Goal: Information Seeking & Learning: Learn about a topic

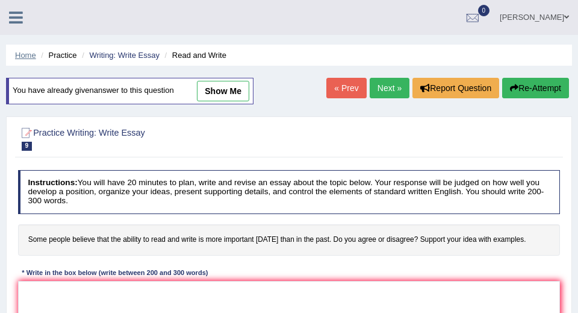
click at [26, 57] on link "Home" at bounding box center [25, 55] width 21 height 9
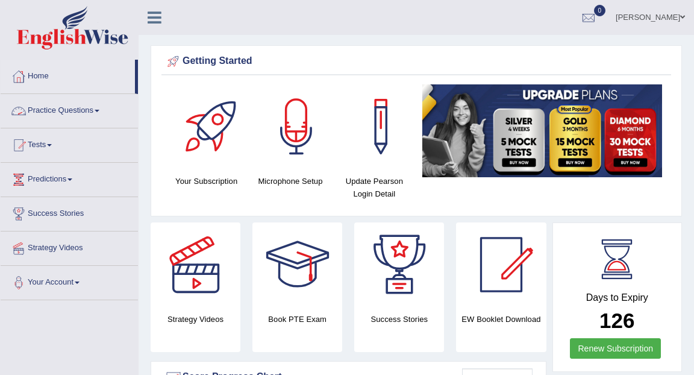
click at [78, 111] on link "Practice Questions" at bounding box center [69, 109] width 137 height 30
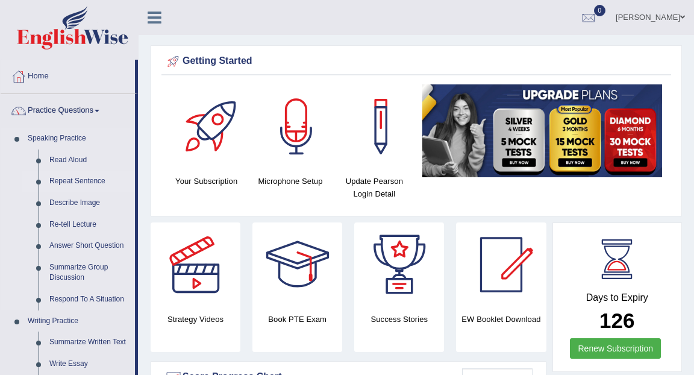
click at [75, 181] on link "Repeat Sentence" at bounding box center [89, 181] width 91 height 22
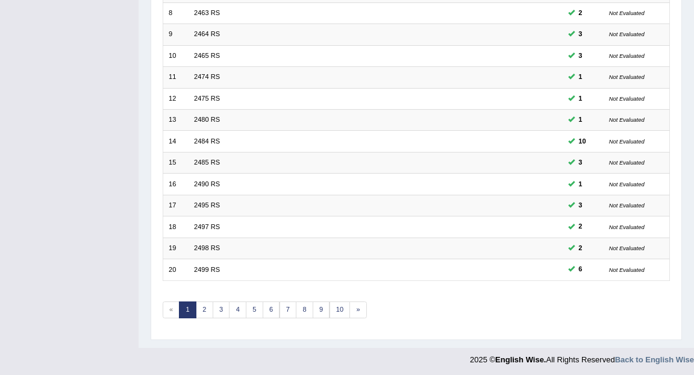
scroll to position [318, 0]
click at [237, 309] on link "4" at bounding box center [237, 309] width 17 height 17
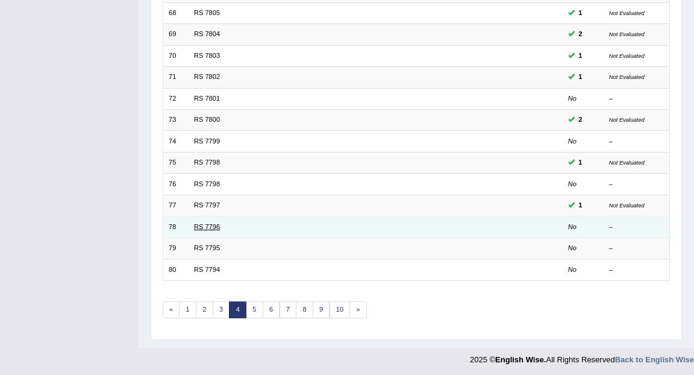
click at [214, 224] on link "RS 7796" at bounding box center [207, 226] width 26 height 7
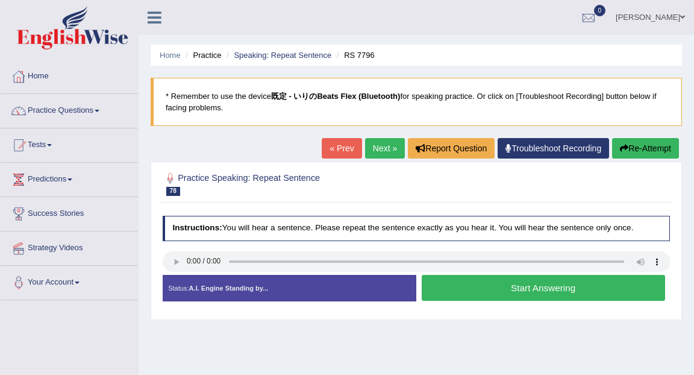
click at [383, 146] on link "Next »" at bounding box center [385, 148] width 40 height 20
drag, startPoint x: 562, startPoint y: 98, endPoint x: 554, endPoint y: 98, distance: 8.4
click at [554, 98] on blockquote "* Remember to use the device 既定 - いりのBeats Flex (Bluetooth) for speaking practi…" at bounding box center [416, 102] width 531 height 48
click at [335, 98] on b "既定 - いりのBeats Flex (Bluetooth)" at bounding box center [336, 96] width 130 height 9
click at [528, 149] on link "Troubleshoot Recording" at bounding box center [553, 148] width 111 height 20
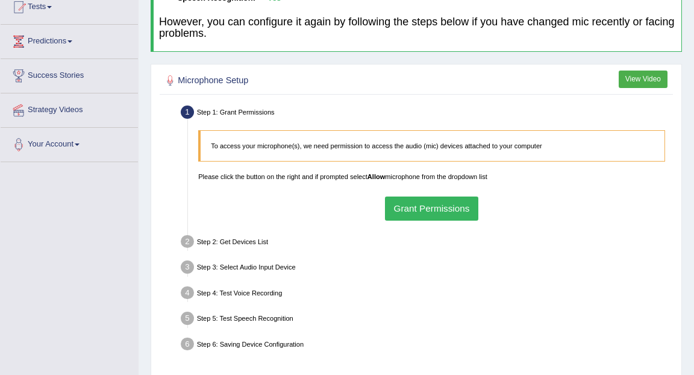
scroll to position [158, 0]
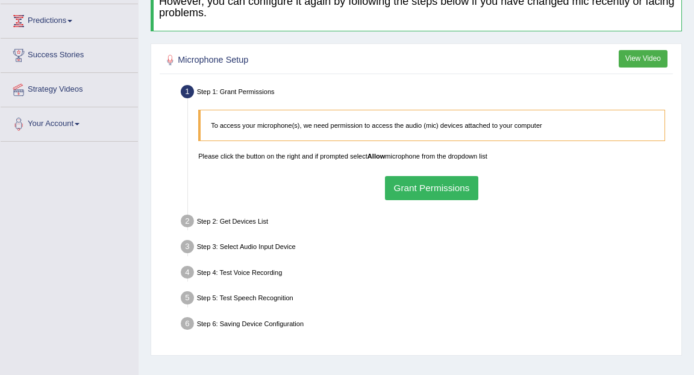
click at [444, 190] on button "Grant Permissions" at bounding box center [431, 187] width 93 height 23
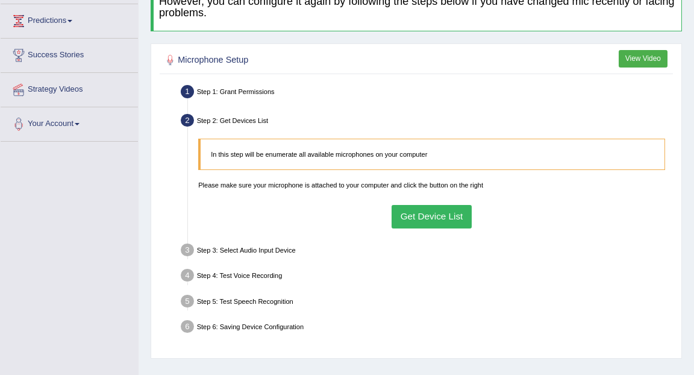
click at [448, 213] on button "Get Device List" at bounding box center [432, 216] width 80 height 23
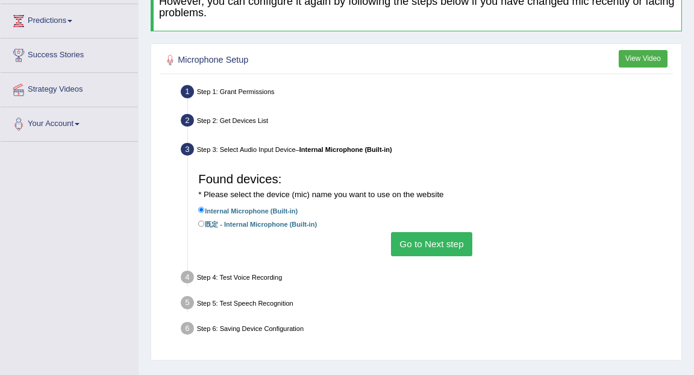
click at [207, 225] on label "既定 - Internal Microphone (Built-in)" at bounding box center [257, 223] width 119 height 11
click at [205, 225] on input "既定 - Internal Microphone (Built-in)" at bounding box center [201, 224] width 7 height 7
radio input "true"
click at [448, 249] on button "Go to Next step" at bounding box center [431, 243] width 81 height 23
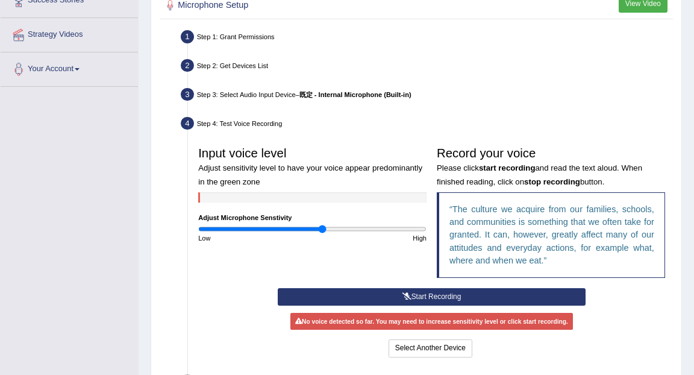
scroll to position [231, 0]
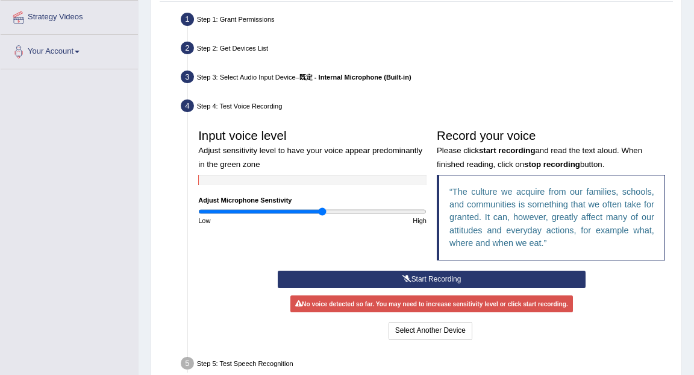
click at [465, 282] on button "Start Recording" at bounding box center [432, 279] width 308 height 17
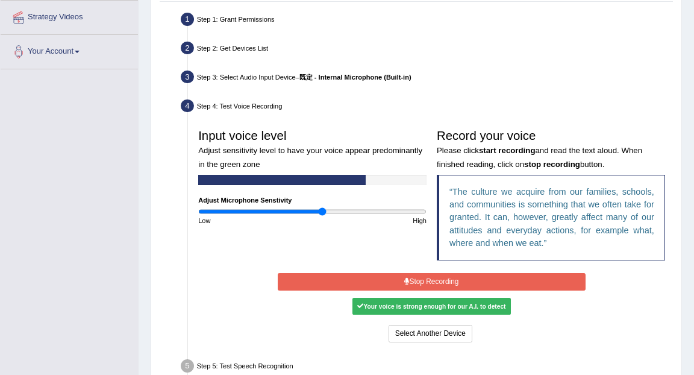
click at [465, 282] on button "Stop Recording" at bounding box center [432, 281] width 308 height 17
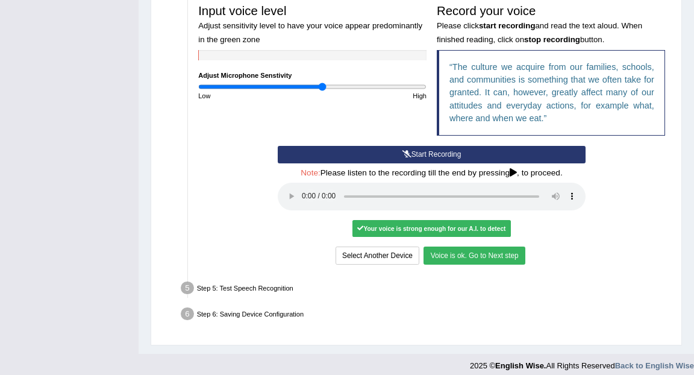
scroll to position [361, 0]
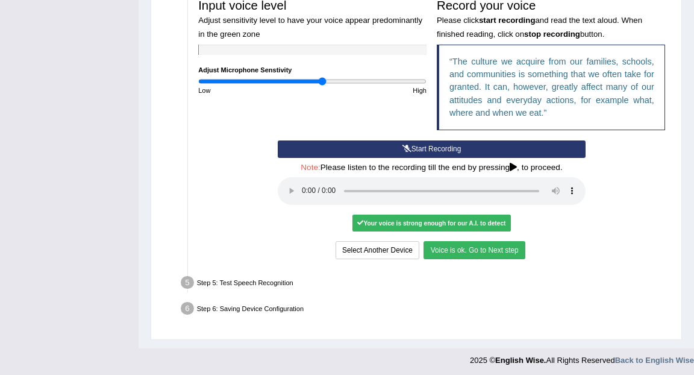
click at [459, 250] on button "Voice is ok. Go to Next step" at bounding box center [474, 249] width 101 height 17
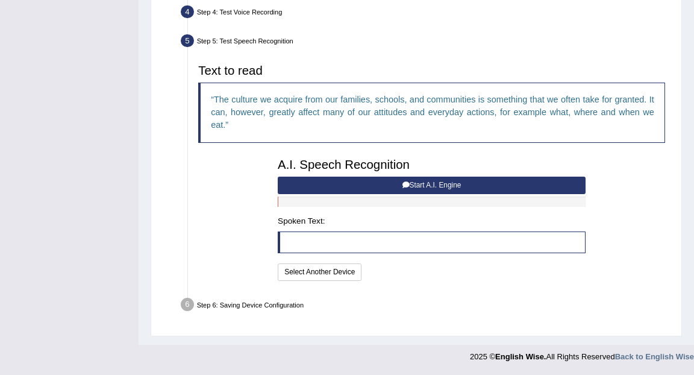
scroll to position [323, 0]
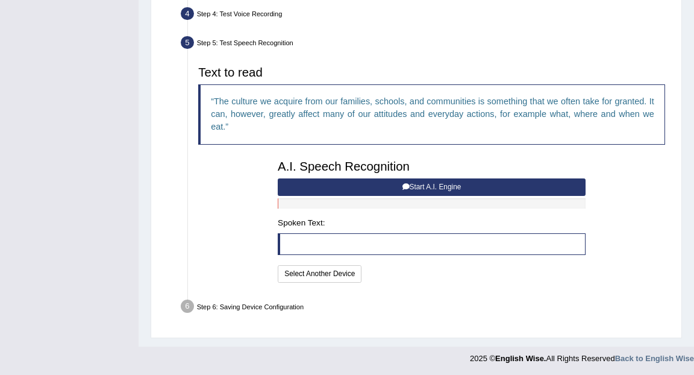
click at [351, 186] on button "Start A.I. Engine" at bounding box center [432, 186] width 308 height 17
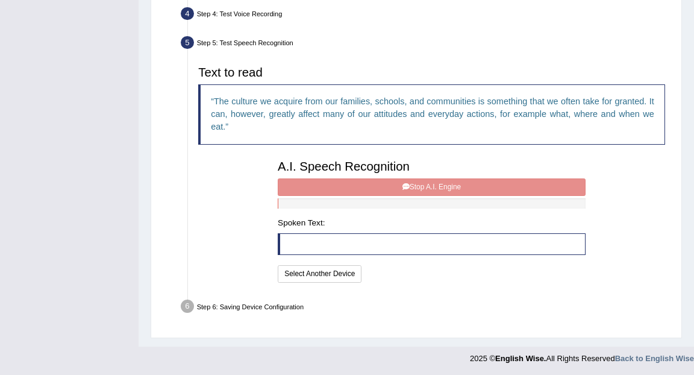
click at [351, 186] on div "A.I. Speech Recognition Start A.I. Engine Stop A.I. Engine Note: Please listen …" at bounding box center [432, 220] width 318 height 131
click at [346, 242] on blockquote at bounding box center [432, 244] width 308 height 22
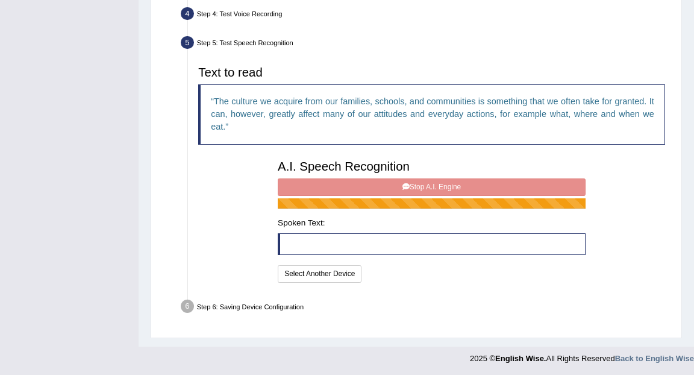
click at [403, 187] on div "A.I. Speech Recognition Start A.I. Engine Stop A.I. Engine Note: Please listen …" at bounding box center [432, 220] width 318 height 131
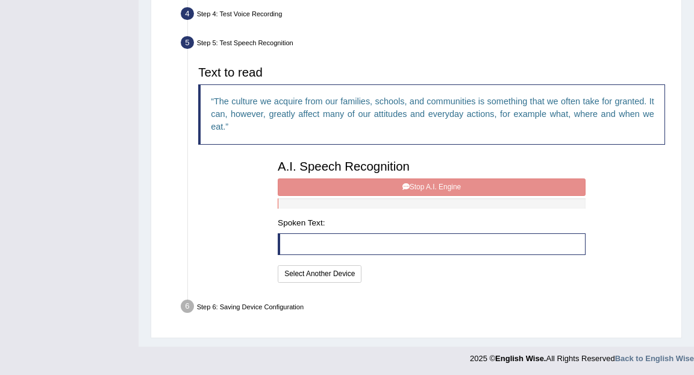
click at [398, 115] on q "The culture we acquire from our families, schools, and communities is something…" at bounding box center [432, 114] width 443 height 36
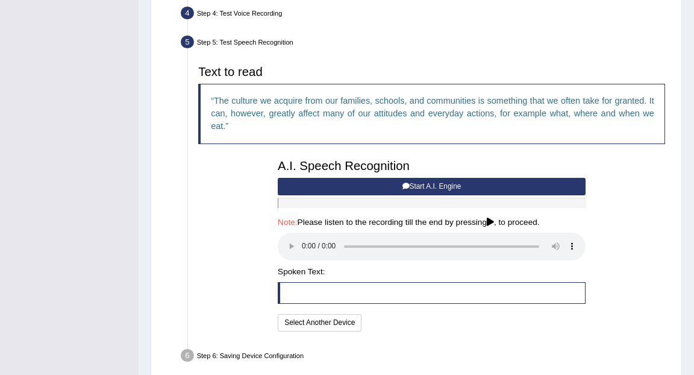
scroll to position [372, 0]
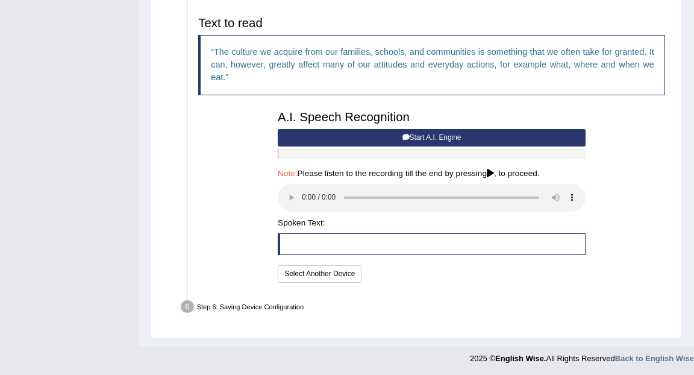
click at [563, 331] on div "Microphone Setup View Video Step 1: Grant Permissions To access your microphone…" at bounding box center [416, 84] width 531 height 508
click at [329, 273] on button "Select Another Device" at bounding box center [320, 273] width 84 height 17
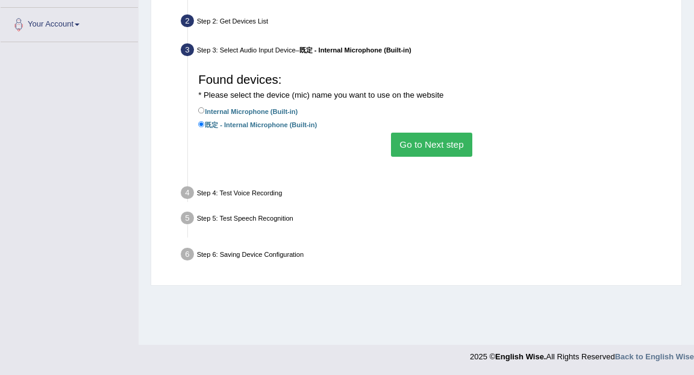
scroll to position [258, 0]
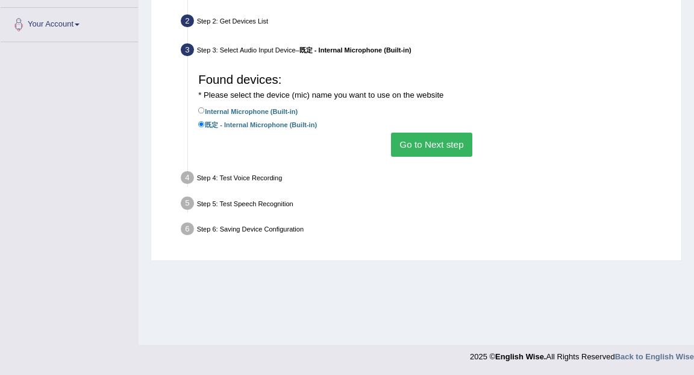
click at [406, 152] on button "Go to Next step" at bounding box center [431, 144] width 81 height 23
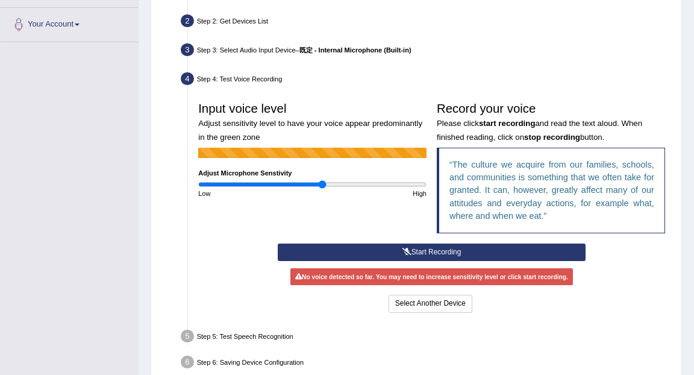
click at [429, 251] on button "Start Recording" at bounding box center [432, 251] width 308 height 17
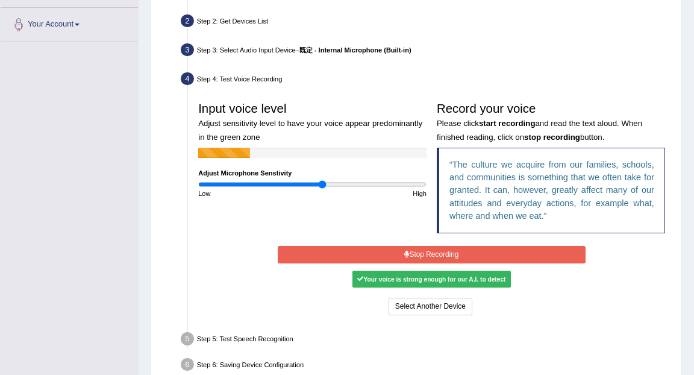
click at [429, 251] on button "Stop Recording" at bounding box center [432, 254] width 308 height 17
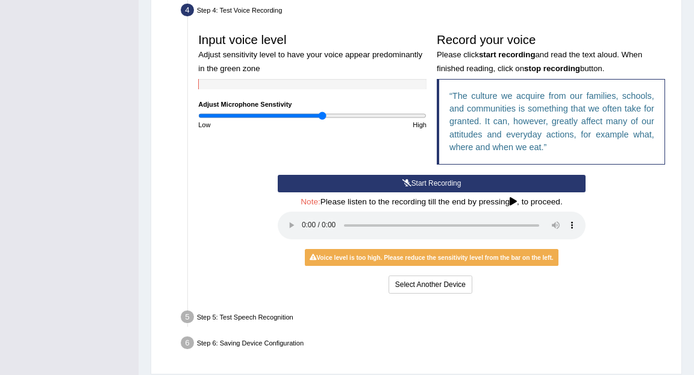
scroll to position [333, 0]
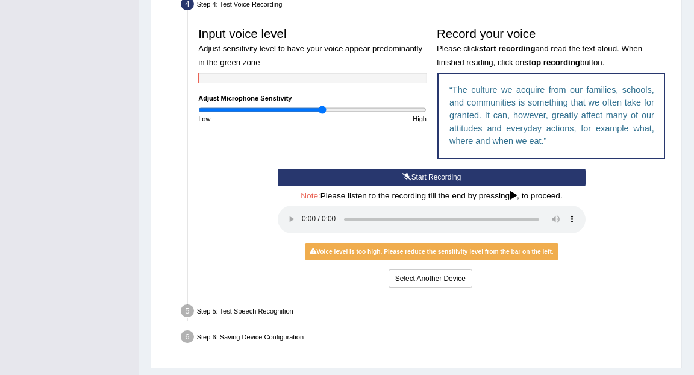
click at [375, 175] on button "Start Recording" at bounding box center [432, 177] width 308 height 17
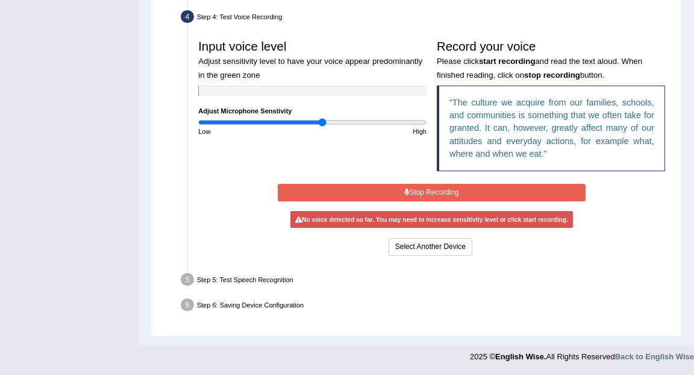
scroll to position [316, 0]
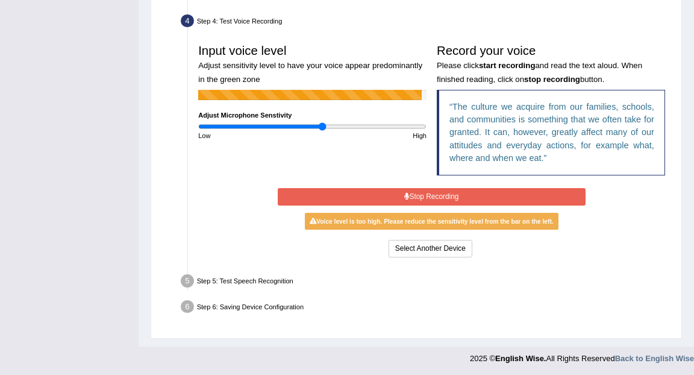
click at [395, 201] on button "Stop Recording" at bounding box center [432, 196] width 308 height 17
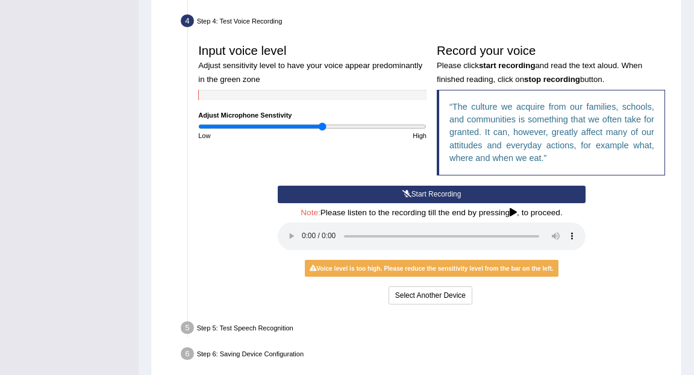
click at [306, 131] on div "Low" at bounding box center [252, 136] width 119 height 10
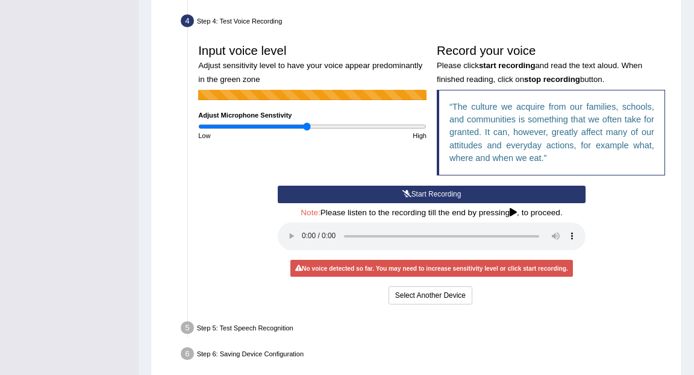
type input "0.96"
click at [306, 127] on input "range" at bounding box center [312, 126] width 228 height 8
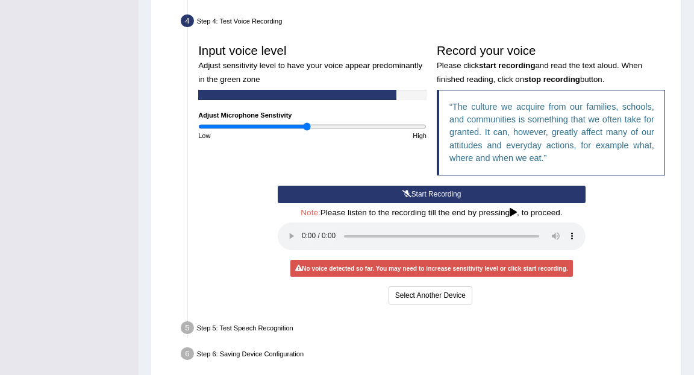
click at [402, 196] on icon at bounding box center [406, 193] width 9 height 7
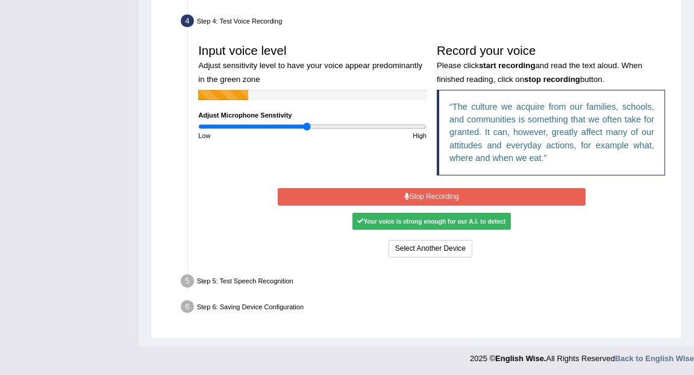
click at [404, 196] on icon at bounding box center [406, 196] width 5 height 7
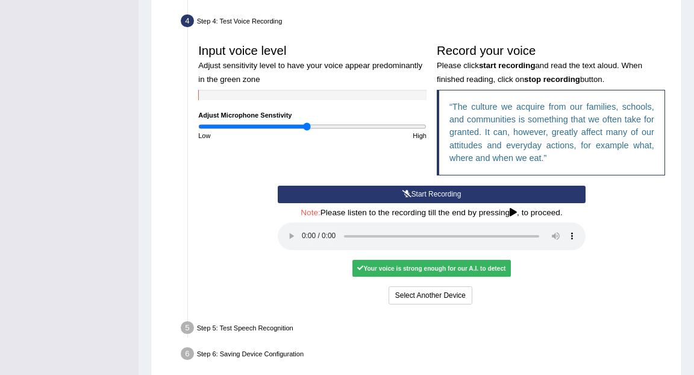
click at [386, 266] on div "Your voice is strong enough for our A.I. to detect" at bounding box center [431, 268] width 158 height 17
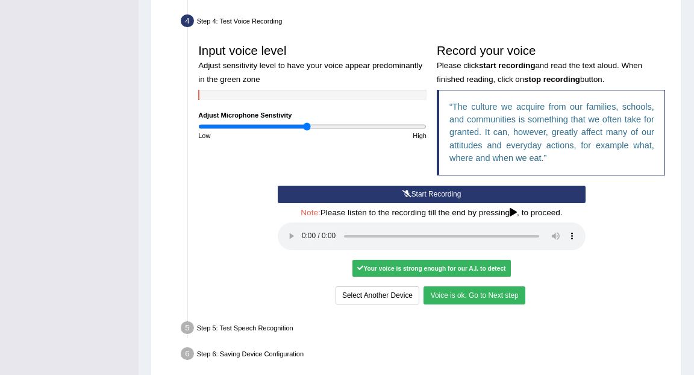
click at [443, 292] on button "Voice is ok. Go to Next step" at bounding box center [474, 294] width 101 height 17
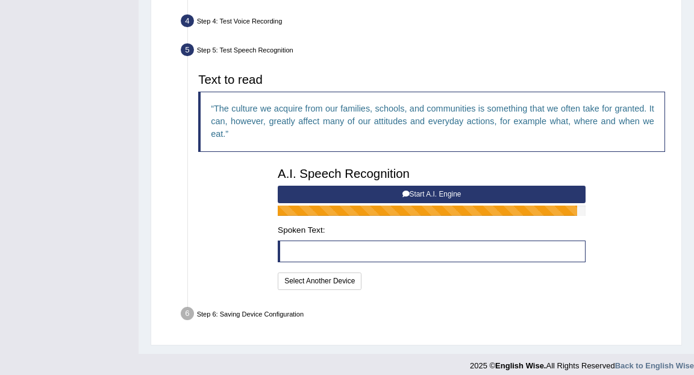
click at [415, 196] on button "Start A.I. Engine" at bounding box center [432, 194] width 308 height 17
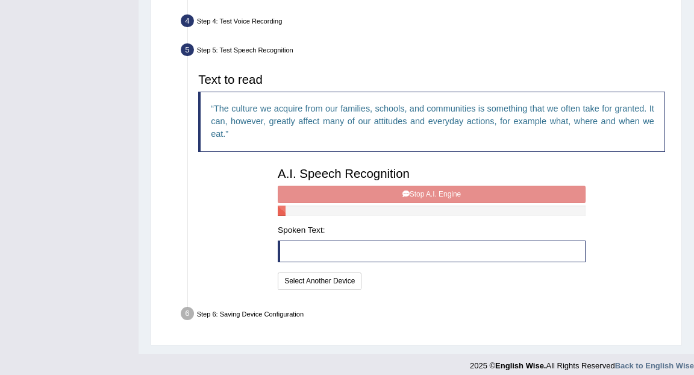
click at [415, 196] on div "A.I. Speech Recognition Start A.I. Engine Stop A.I. Engine Note: Please listen …" at bounding box center [432, 227] width 318 height 131
click at [423, 194] on div "A.I. Speech Recognition Start A.I. Engine Stop A.I. Engine Note: Please listen …" at bounding box center [432, 227] width 318 height 131
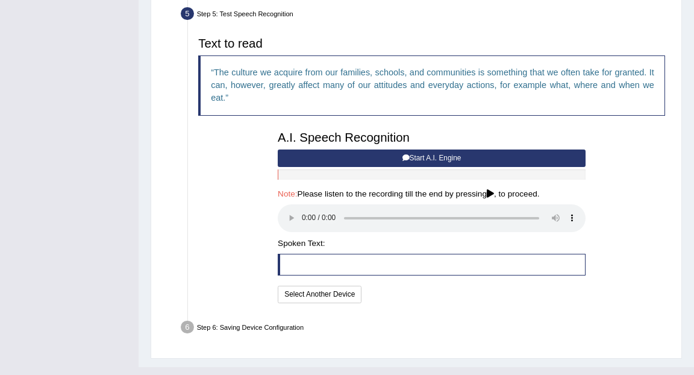
scroll to position [355, 0]
